Goal: Use online tool/utility

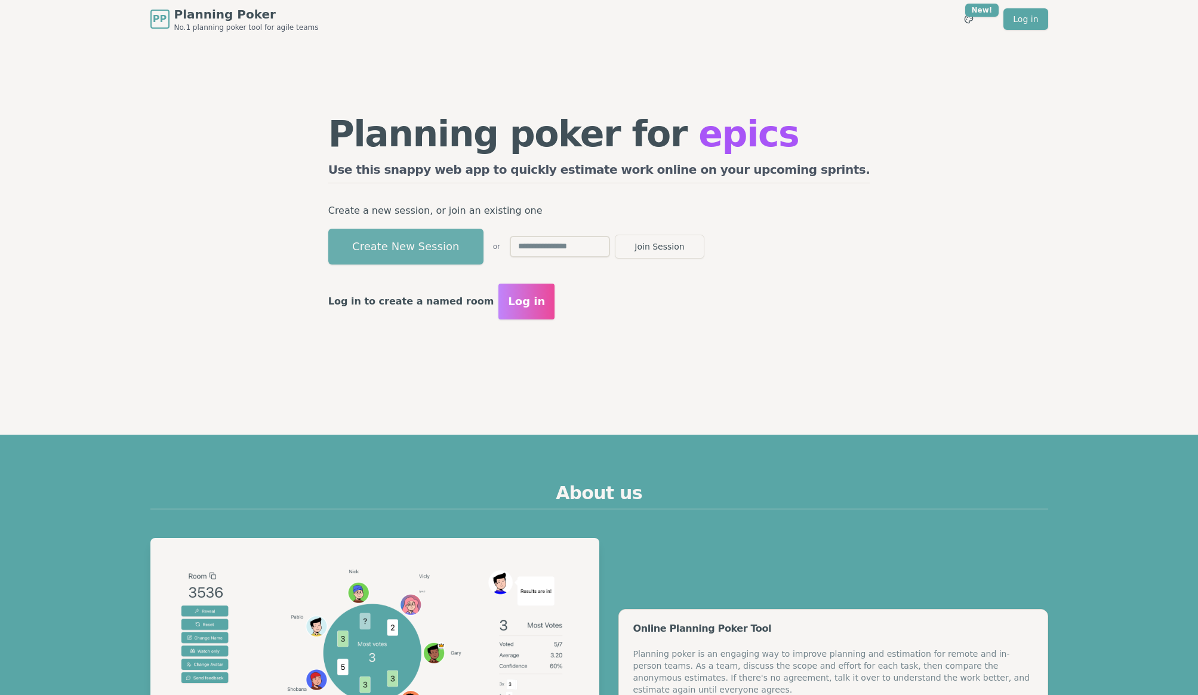
click at [457, 251] on button "Create New Session" at bounding box center [405, 247] width 155 height 36
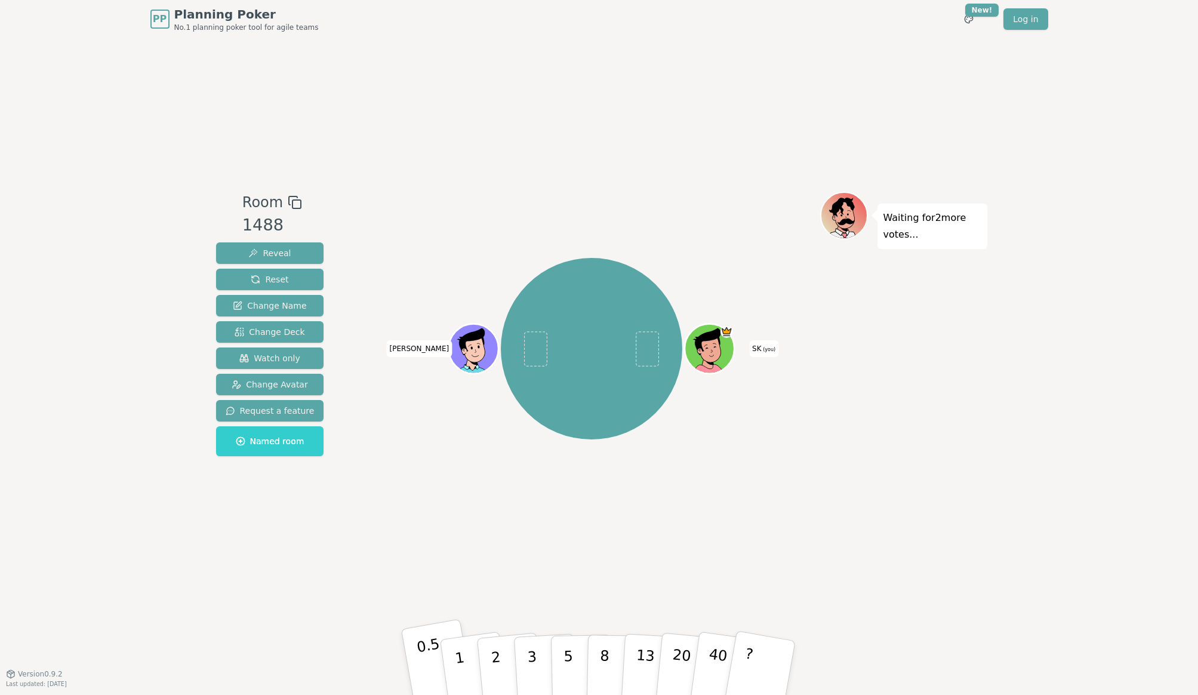
click at [429, 667] on p "0.5" at bounding box center [431, 668] width 33 height 67
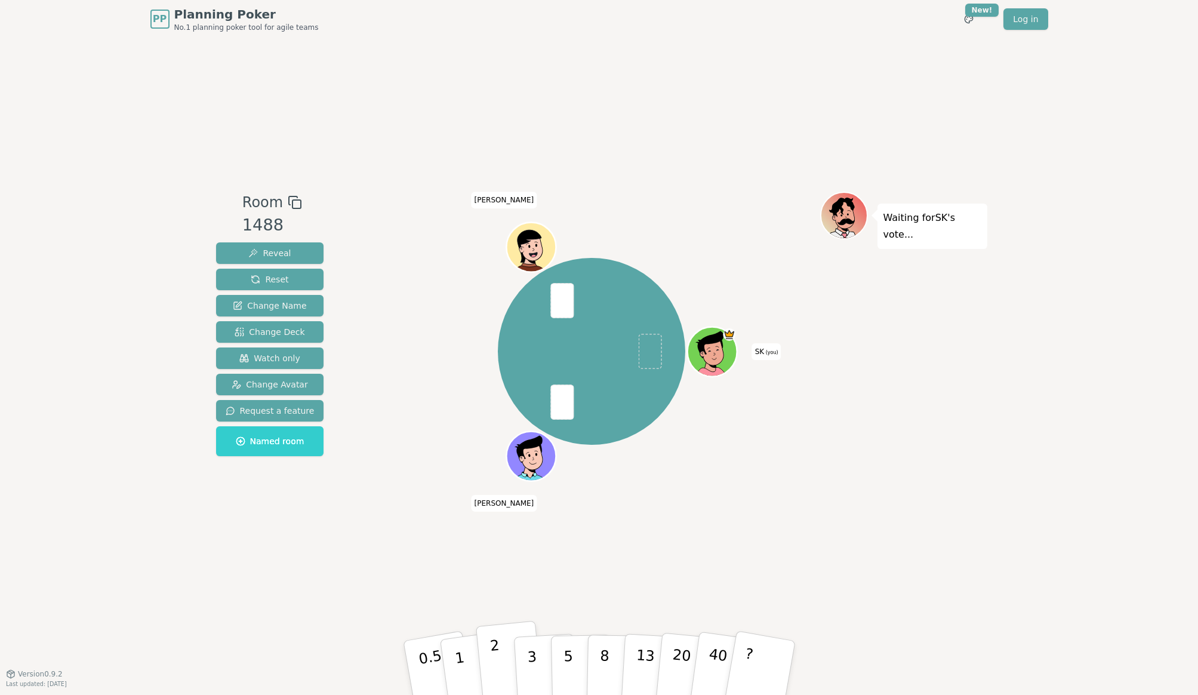
click at [502, 656] on button "2" at bounding box center [509, 668] width 68 height 95
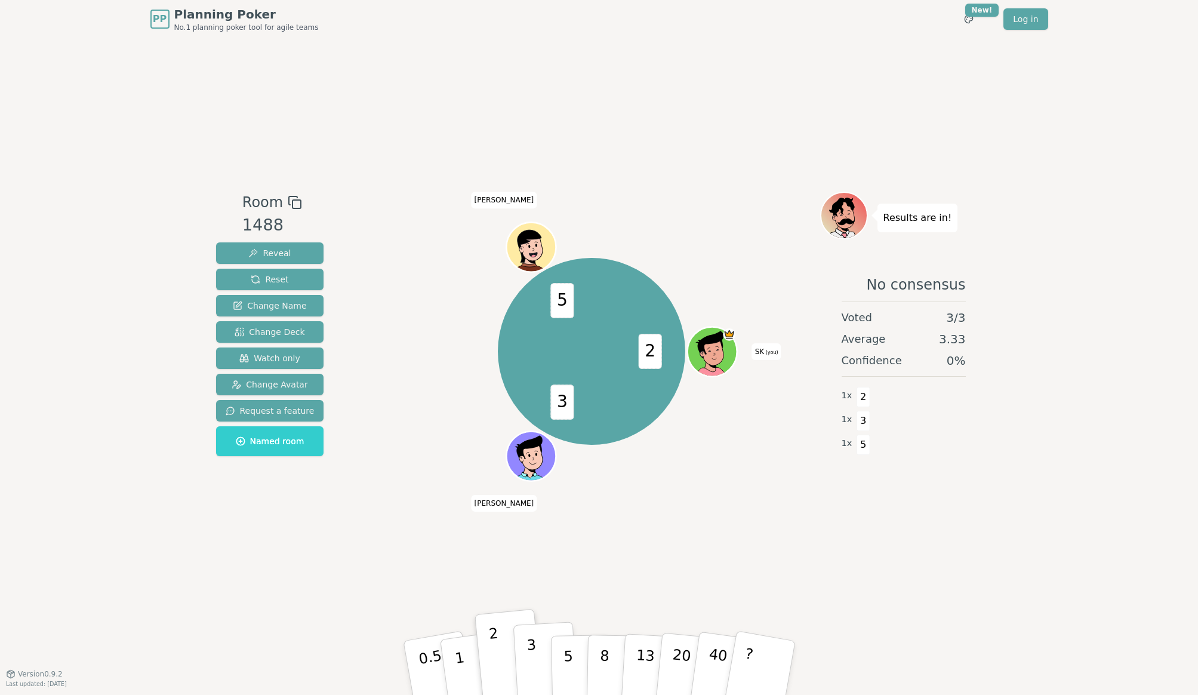
click at [528, 675] on p "3" at bounding box center [532, 668] width 13 height 65
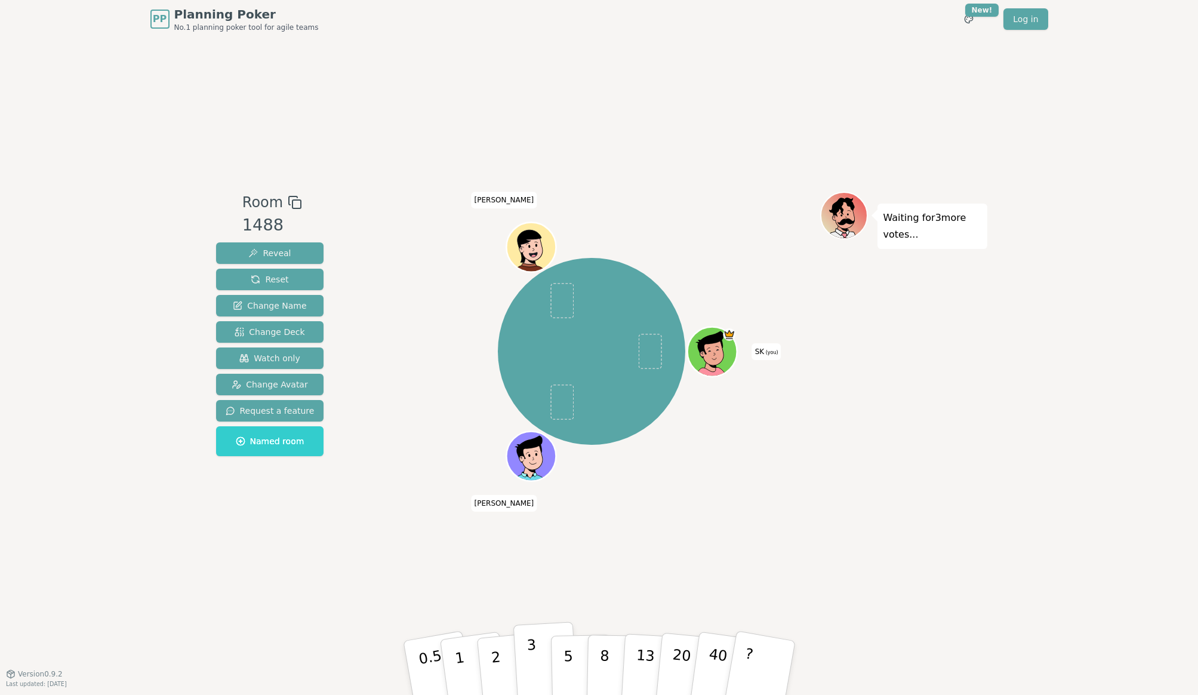
click at [531, 661] on p "3" at bounding box center [532, 668] width 13 height 65
